Goal: Task Accomplishment & Management: Manage account settings

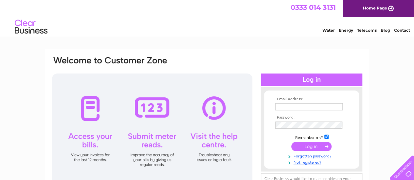
type input "whitej6@gmail.com"
click at [313, 148] on input "submit" at bounding box center [311, 146] width 40 height 9
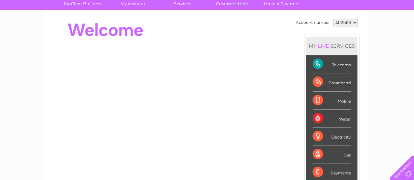
scroll to position [44, 0]
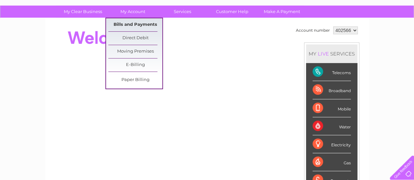
click at [128, 22] on link "Bills and Payments" at bounding box center [135, 24] width 54 height 13
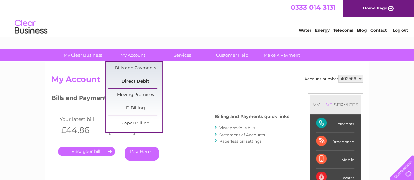
click at [137, 82] on link "Direct Debit" at bounding box center [135, 81] width 54 height 13
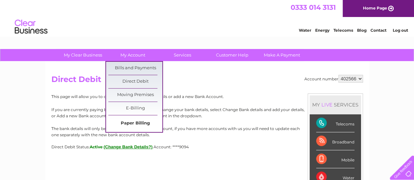
click at [127, 121] on link "Paper Billing" at bounding box center [135, 123] width 54 height 13
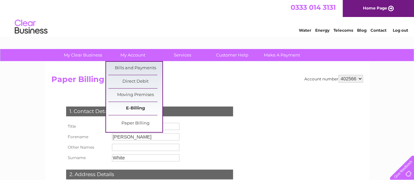
click at [137, 106] on link "E-Billing" at bounding box center [135, 108] width 54 height 13
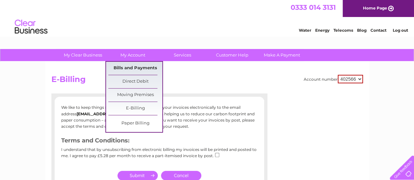
click at [131, 65] on link "Bills and Payments" at bounding box center [135, 68] width 54 height 13
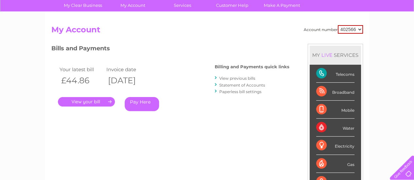
scroll to position [33, 0]
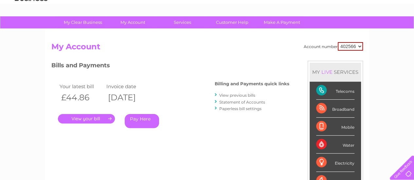
click at [221, 101] on link "Statement of Accounts" at bounding box center [242, 102] width 46 height 5
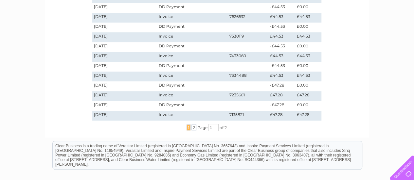
scroll to position [196, 0]
